Goal: Information Seeking & Learning: Learn about a topic

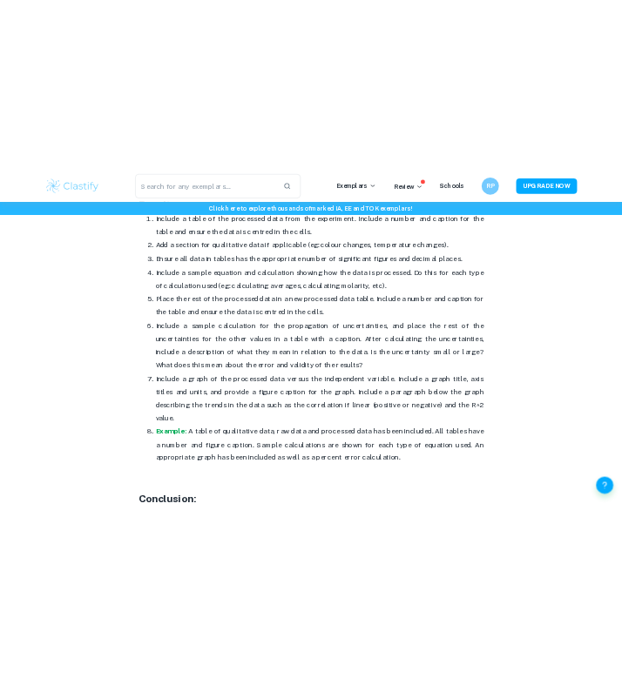
scroll to position [4028, 0]
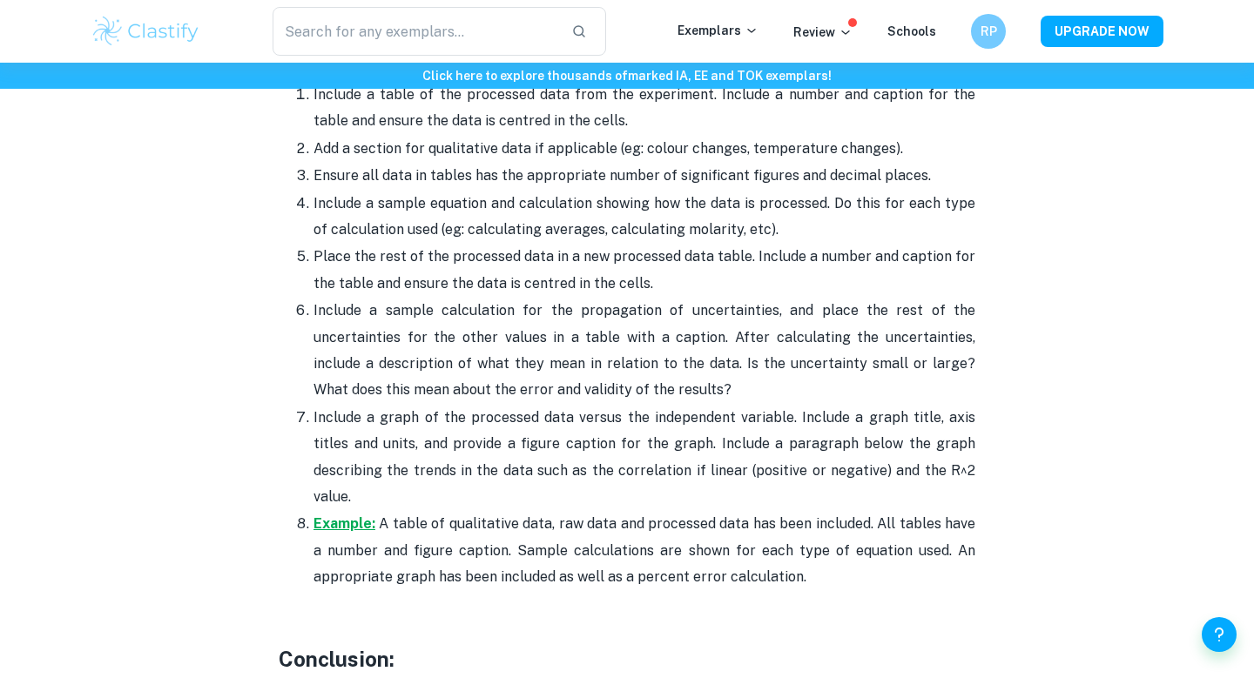
click at [346, 516] on strong "Example:" at bounding box center [345, 524] width 62 height 17
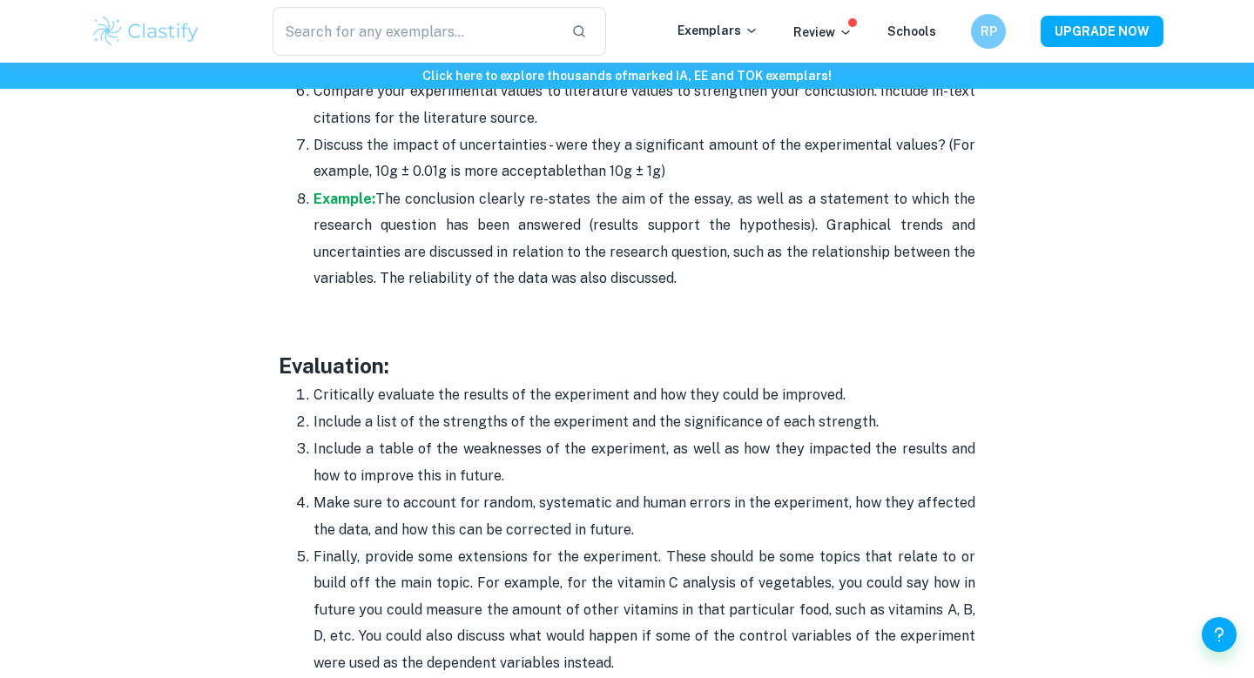
scroll to position [4825, 0]
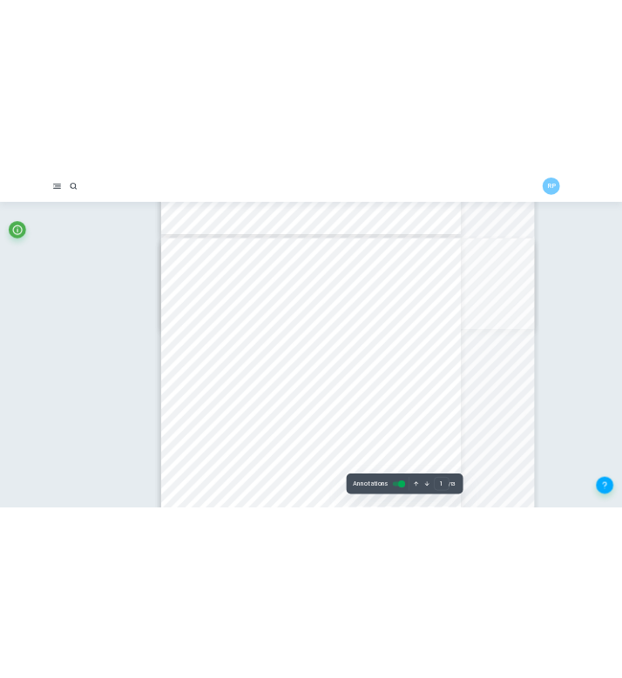
scroll to position [7495, 0]
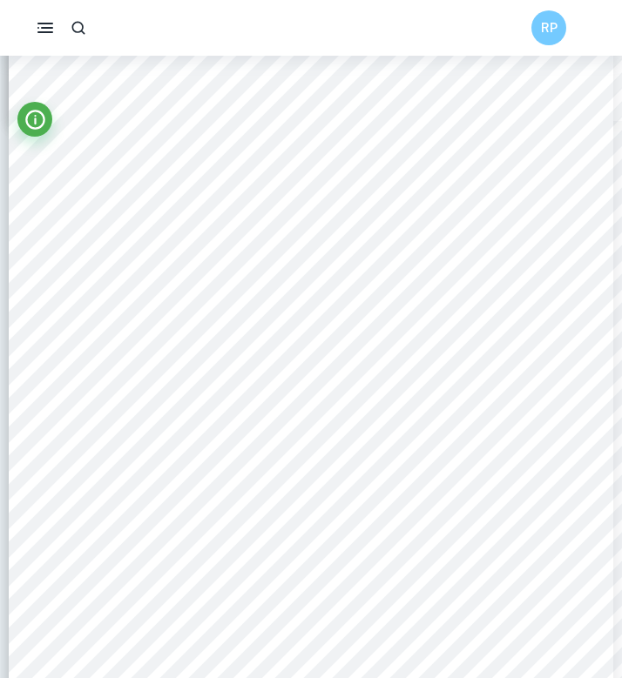
type input "10"
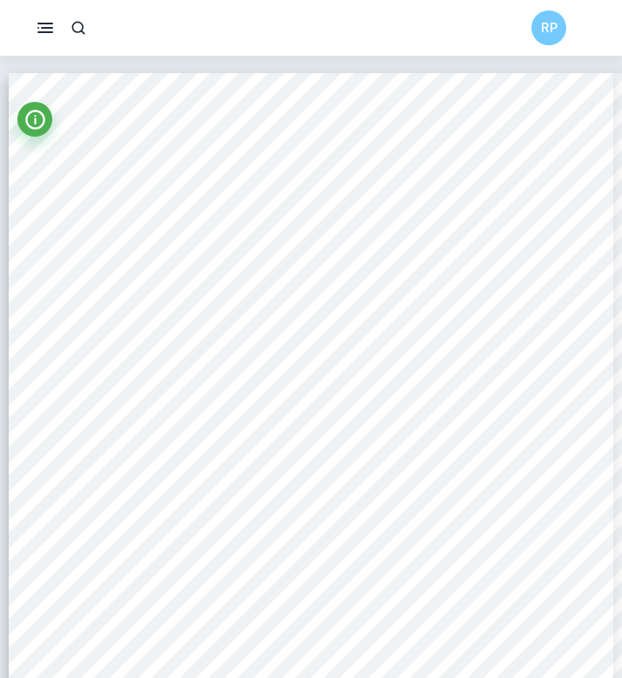
scroll to position [5130, 0]
